Goal: Transaction & Acquisition: Obtain resource

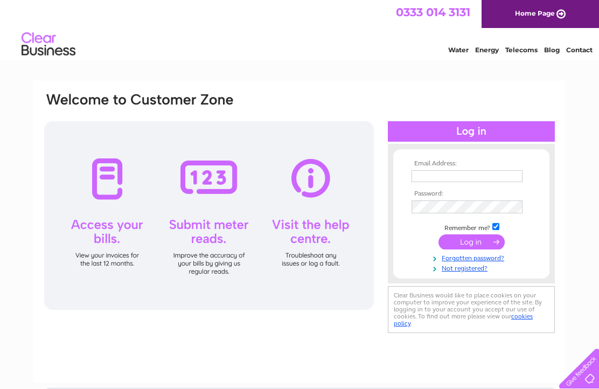
click at [444, 175] on input "text" at bounding box center [467, 176] width 111 height 12
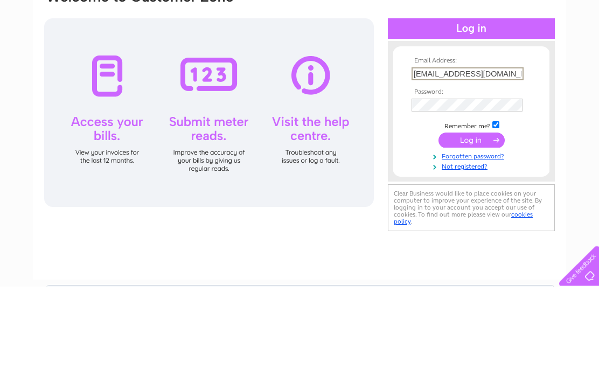
type input "Iwantransport@msn.com"
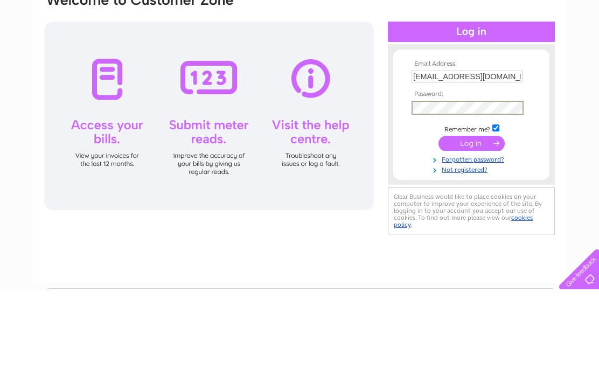
click at [472, 235] on input "submit" at bounding box center [471, 242] width 66 height 15
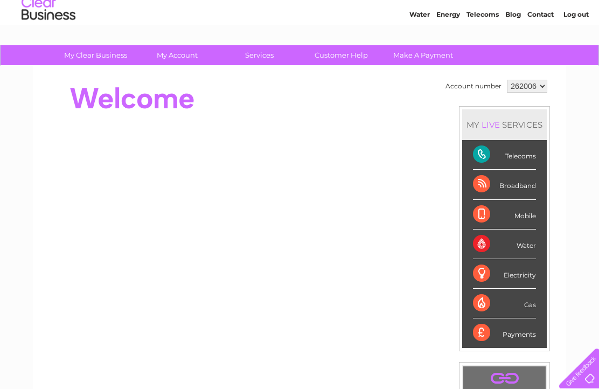
scroll to position [36, 0]
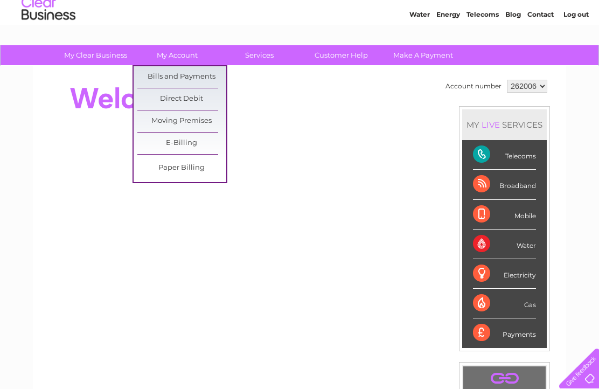
click at [202, 72] on link "Bills and Payments" at bounding box center [181, 77] width 89 height 22
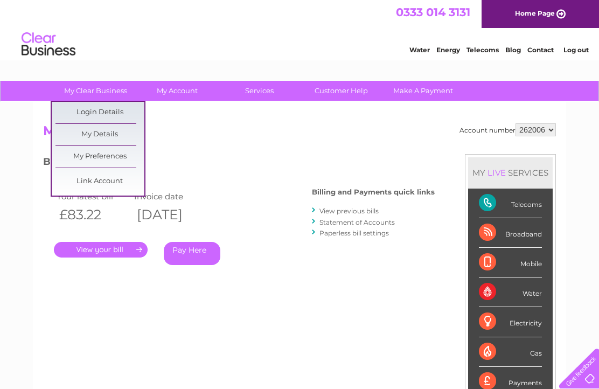
click at [122, 136] on link "My Details" at bounding box center [99, 135] width 89 height 22
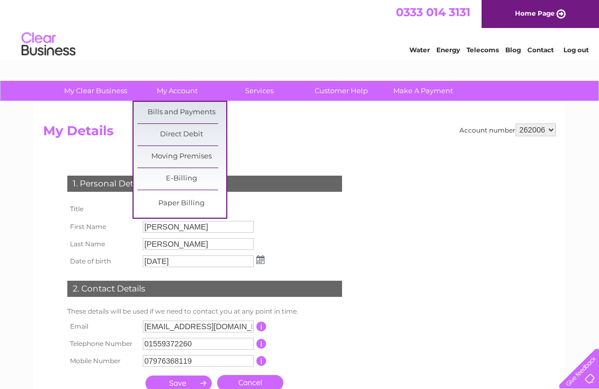
click at [197, 116] on link "Bills and Payments" at bounding box center [181, 113] width 89 height 22
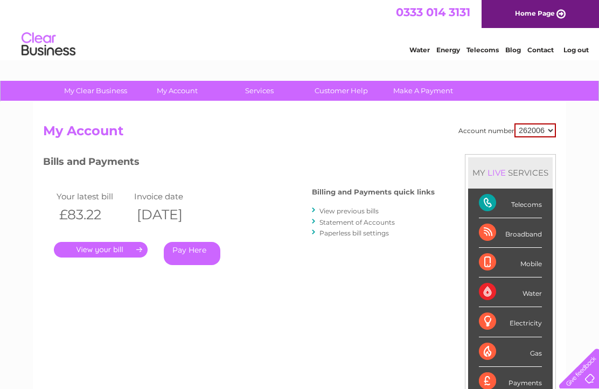
click at [105, 246] on link "." at bounding box center [101, 250] width 94 height 16
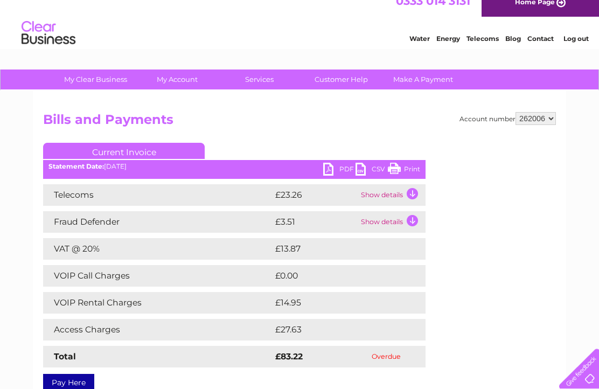
scroll to position [11, 0]
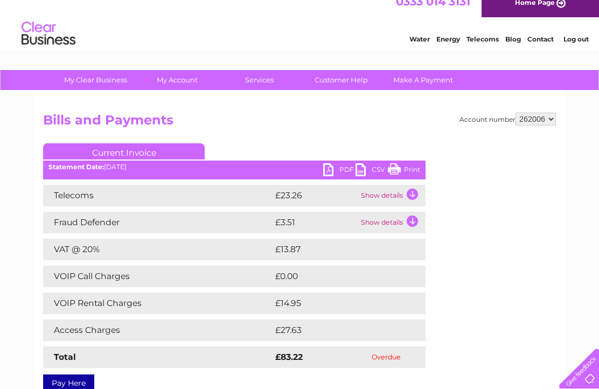
click at [340, 171] on link "PDF" at bounding box center [339, 171] width 32 height 16
